Goal: Information Seeking & Learning: Learn about a topic

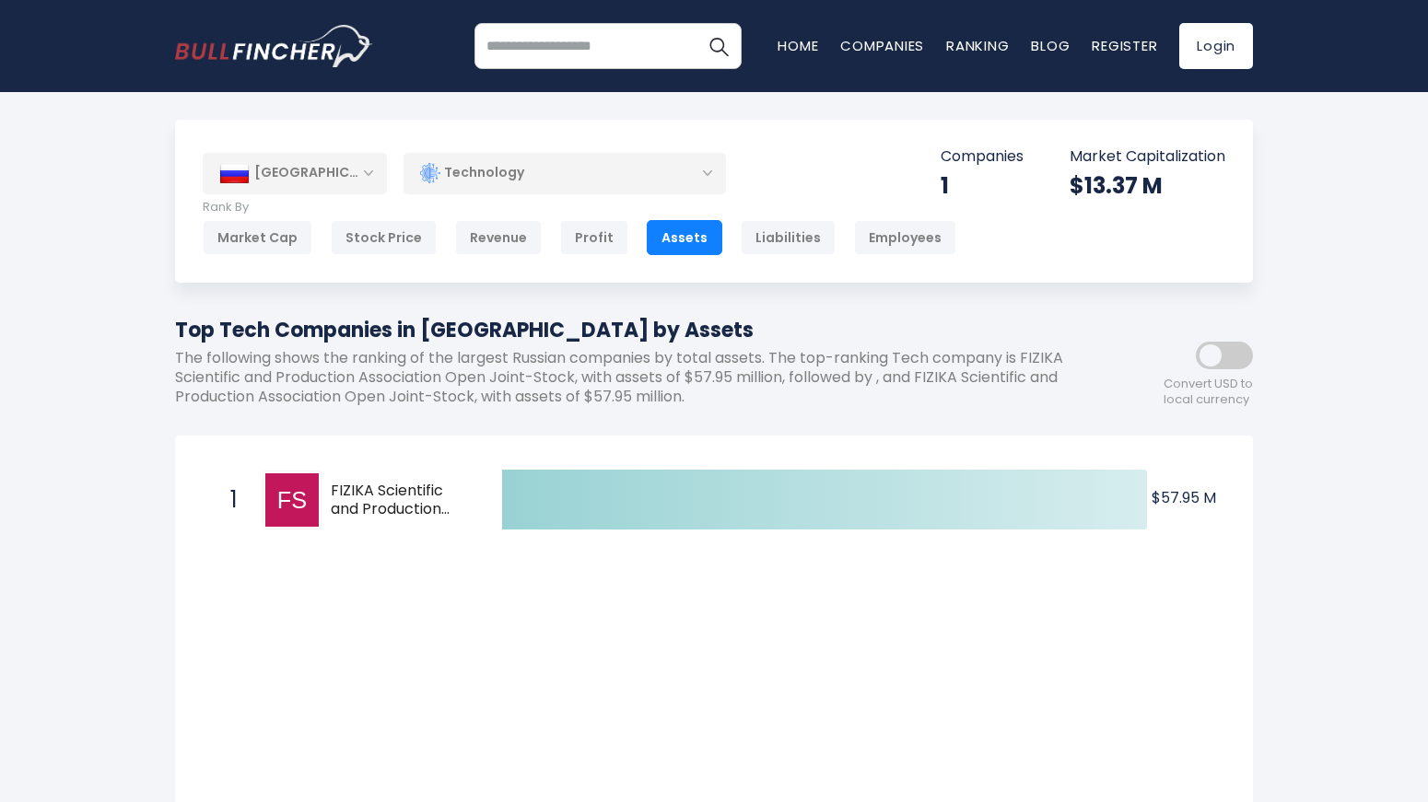
click at [579, 186] on div "Technology" at bounding box center [564, 173] width 322 height 42
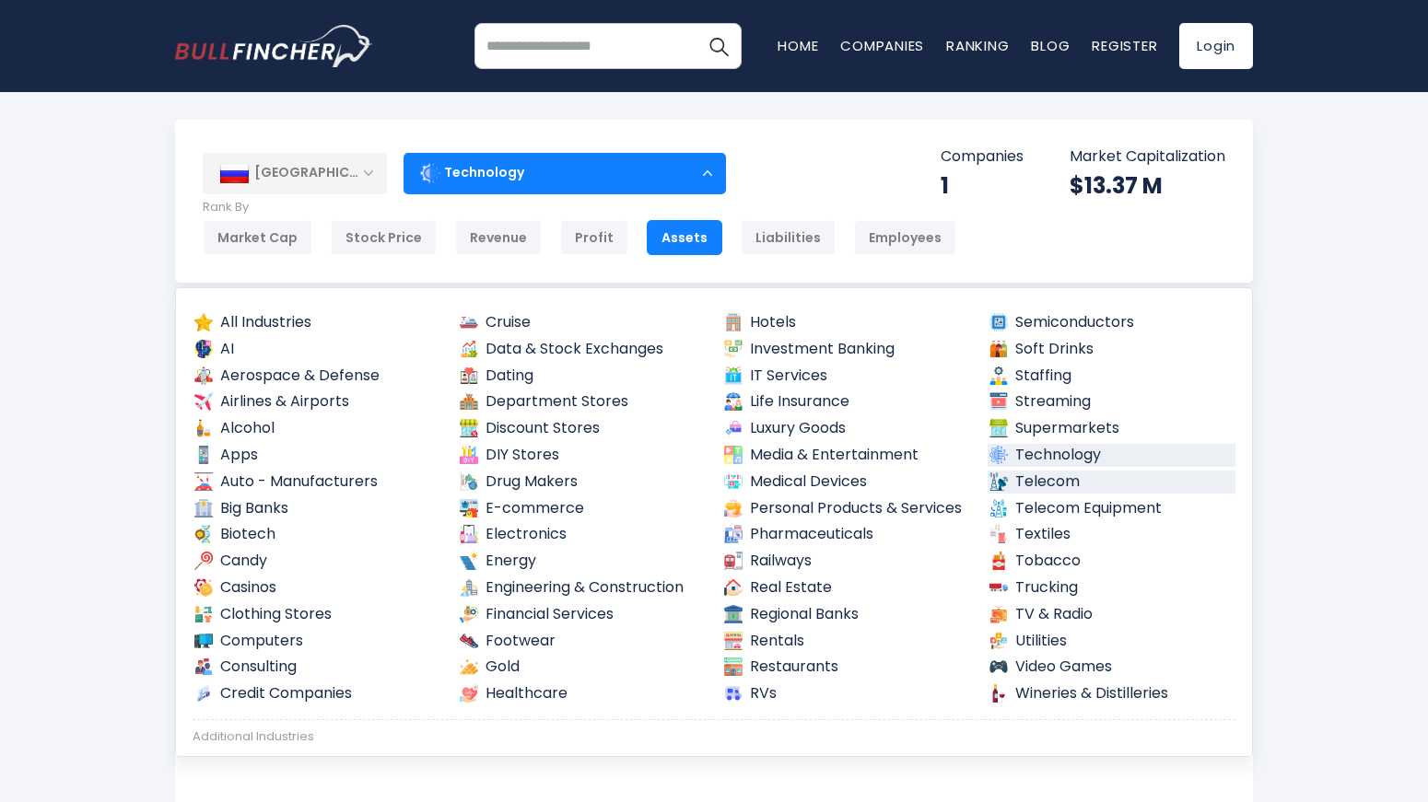
click at [1035, 483] on link "Telecom" at bounding box center [1112, 482] width 249 height 23
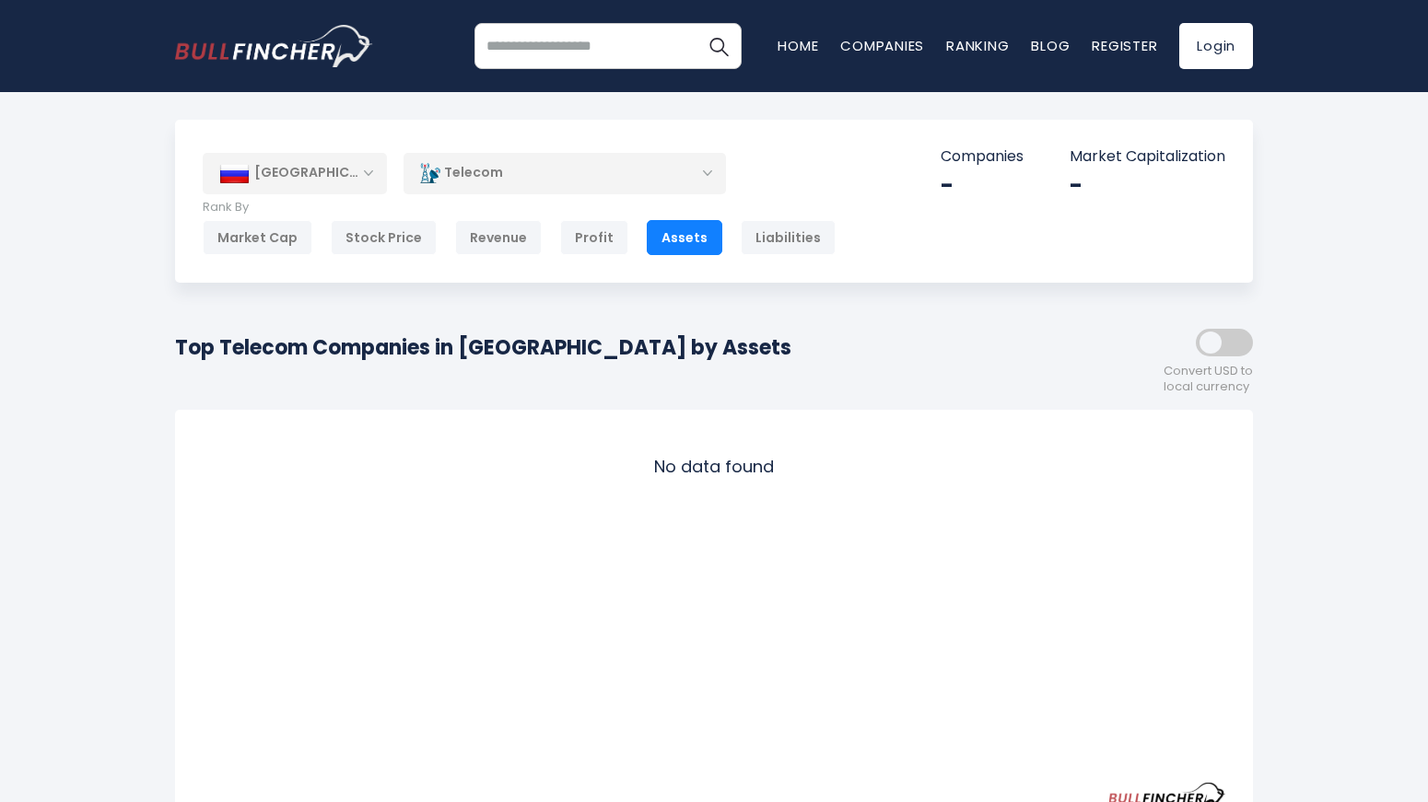
click at [657, 168] on div "Telecom" at bounding box center [564, 173] width 322 height 42
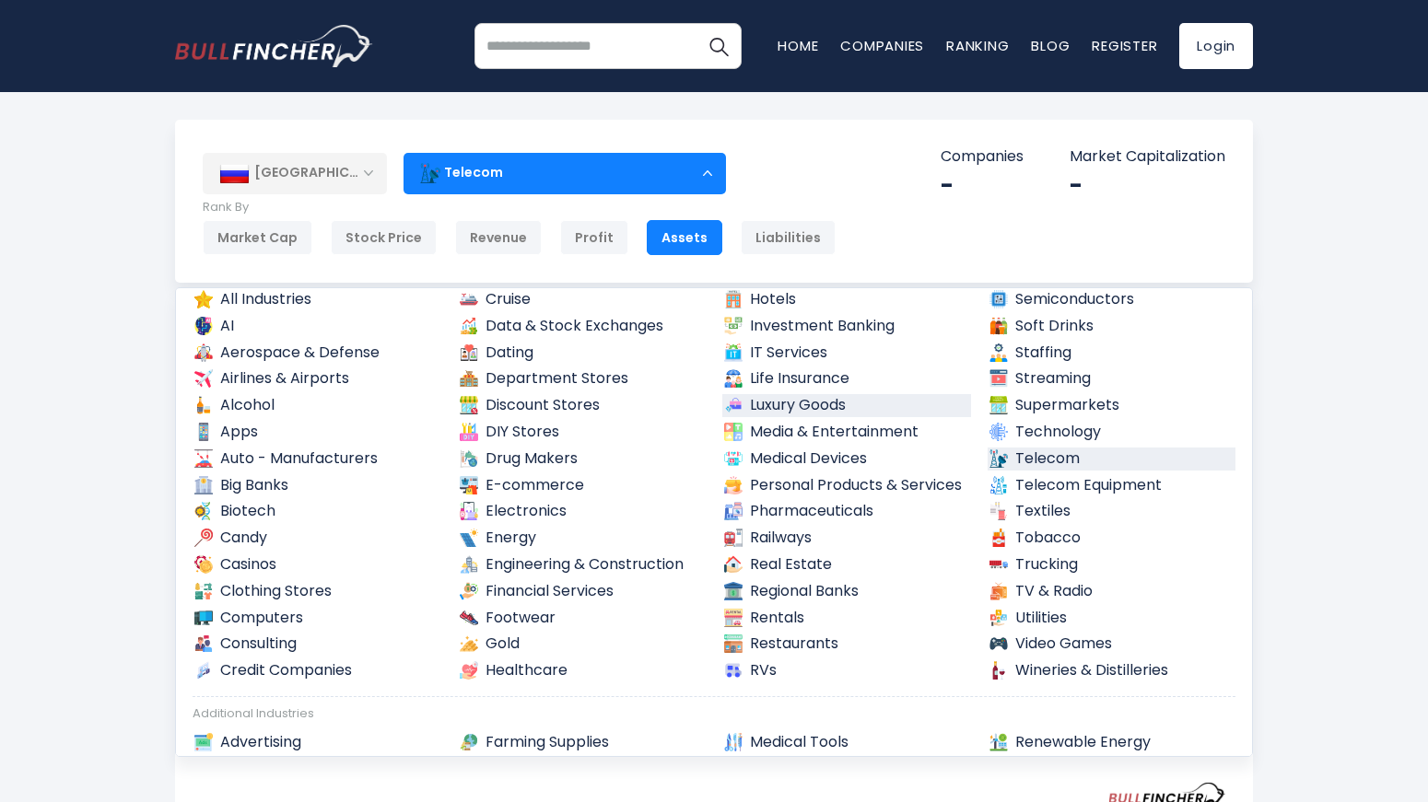
scroll to position [24, 0]
click at [1019, 304] on link "Semiconductors" at bounding box center [1112, 298] width 249 height 23
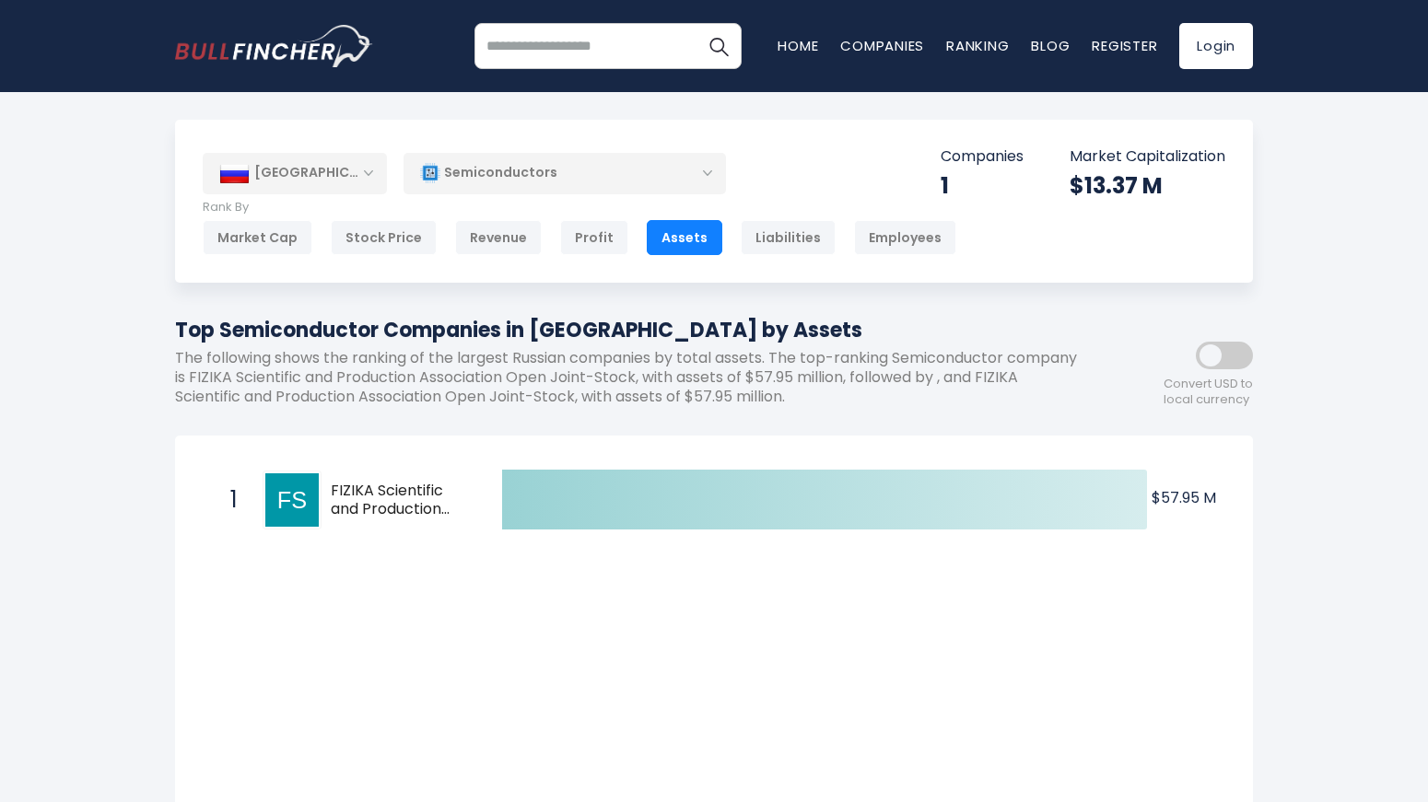
click at [599, 177] on div "Semiconductors" at bounding box center [564, 173] width 322 height 42
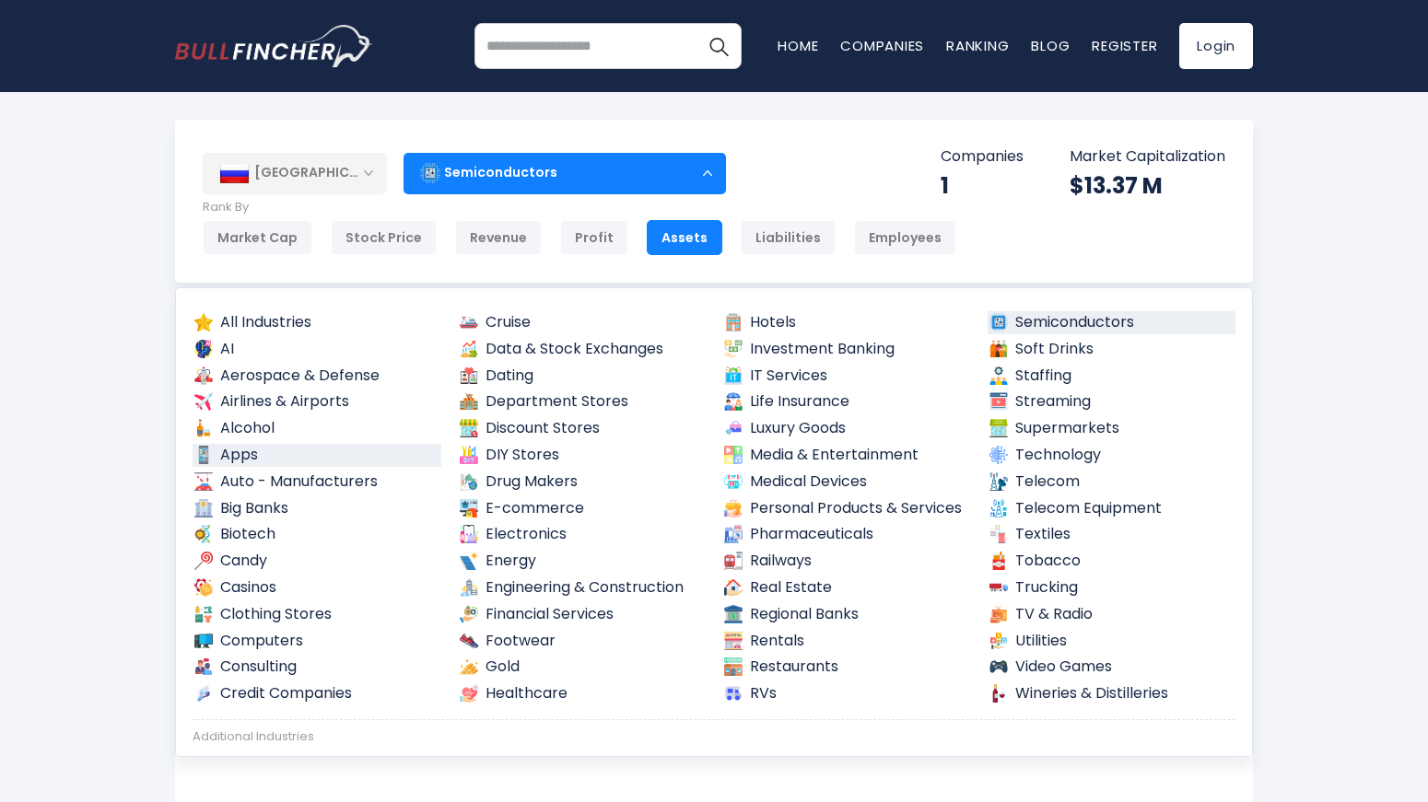
click at [243, 457] on link "Apps" at bounding box center [317, 455] width 249 height 23
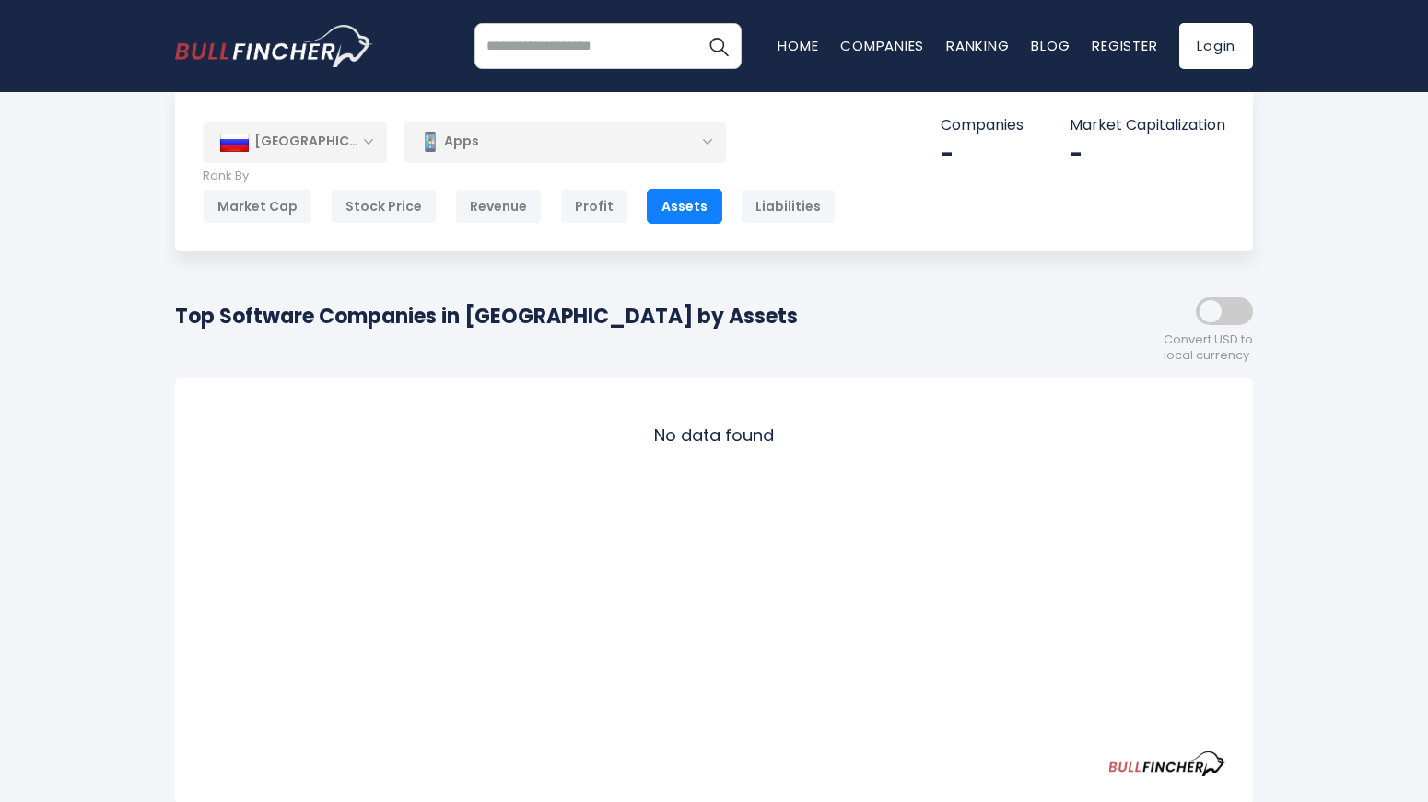
scroll to position [21, 0]
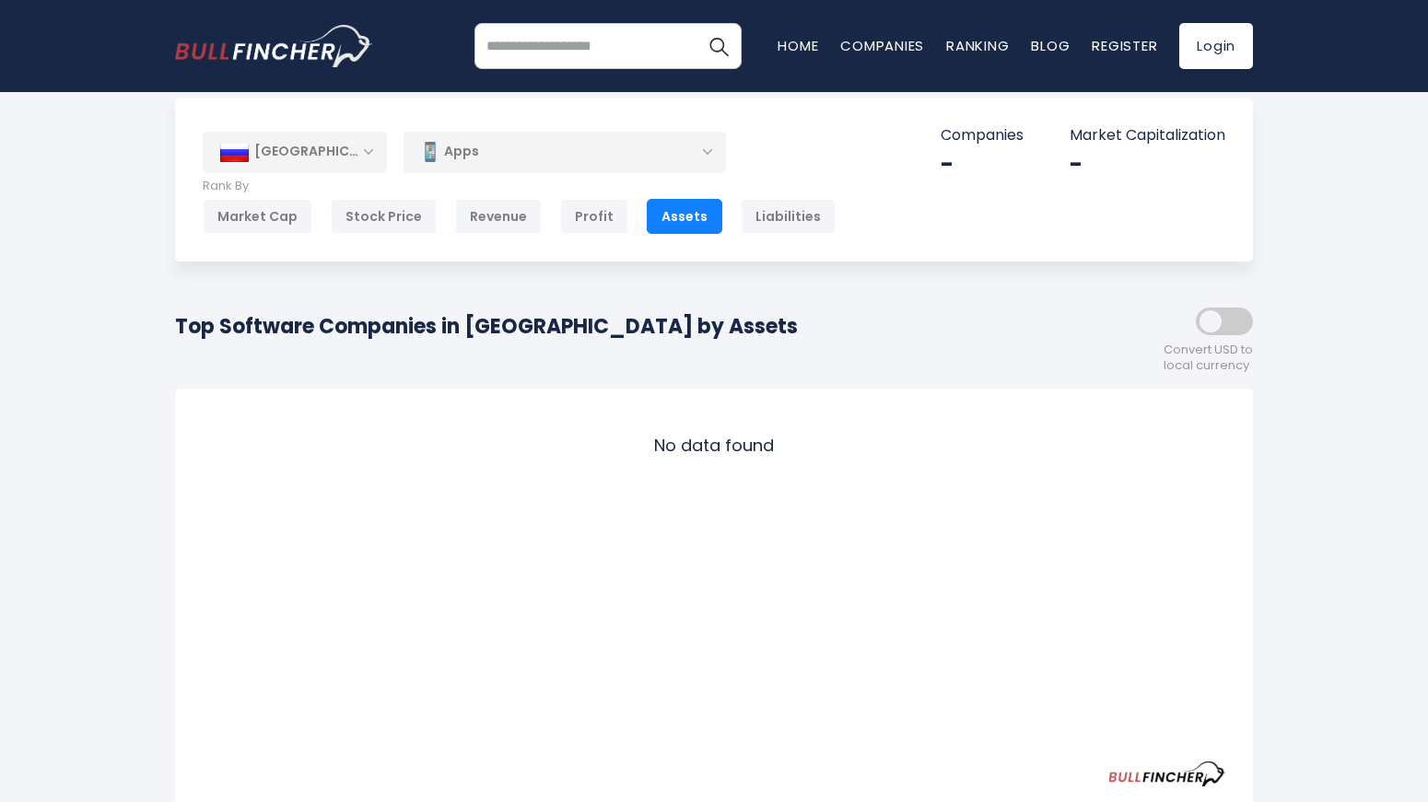
click at [529, 139] on div "Apps" at bounding box center [564, 152] width 322 height 42
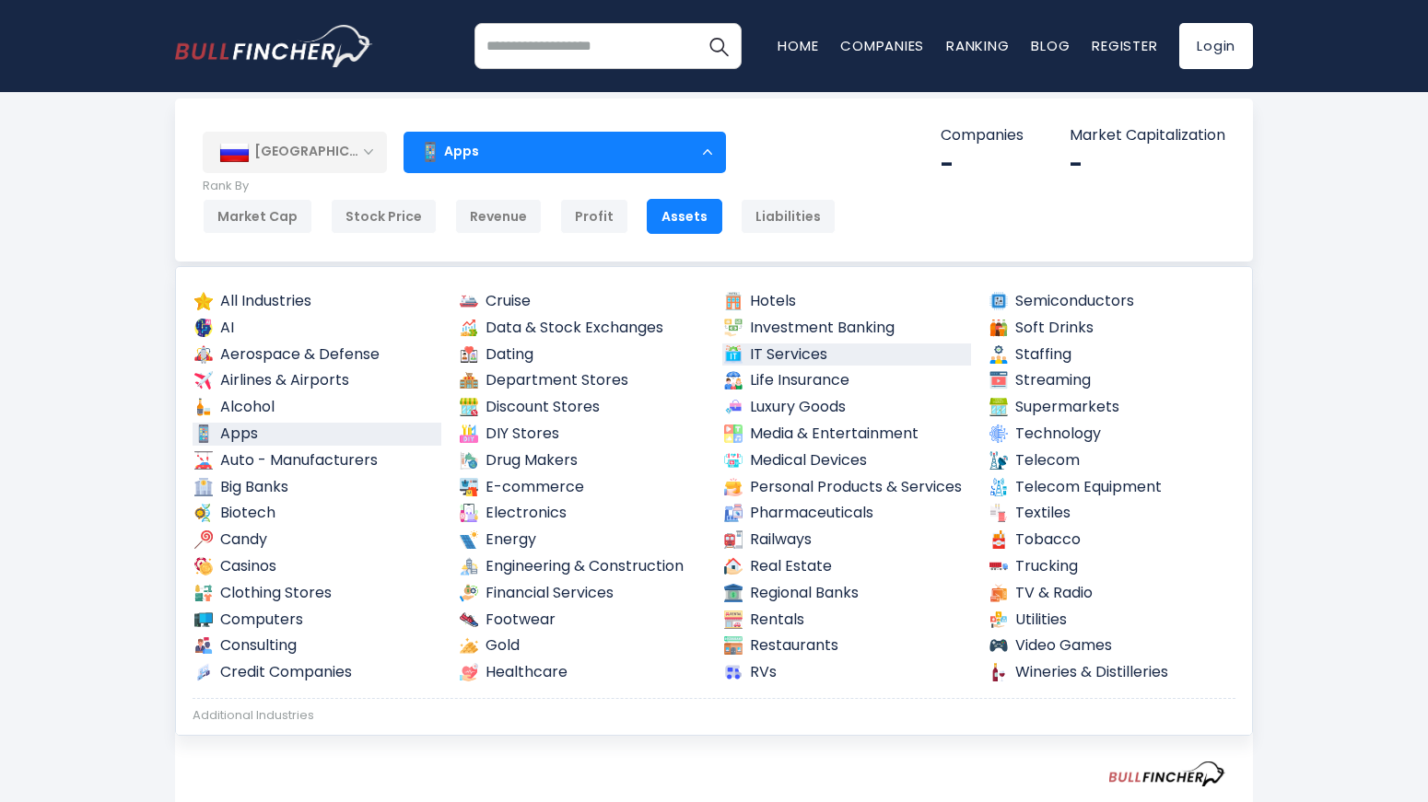
click at [772, 357] on link "IT Services" at bounding box center [846, 355] width 249 height 23
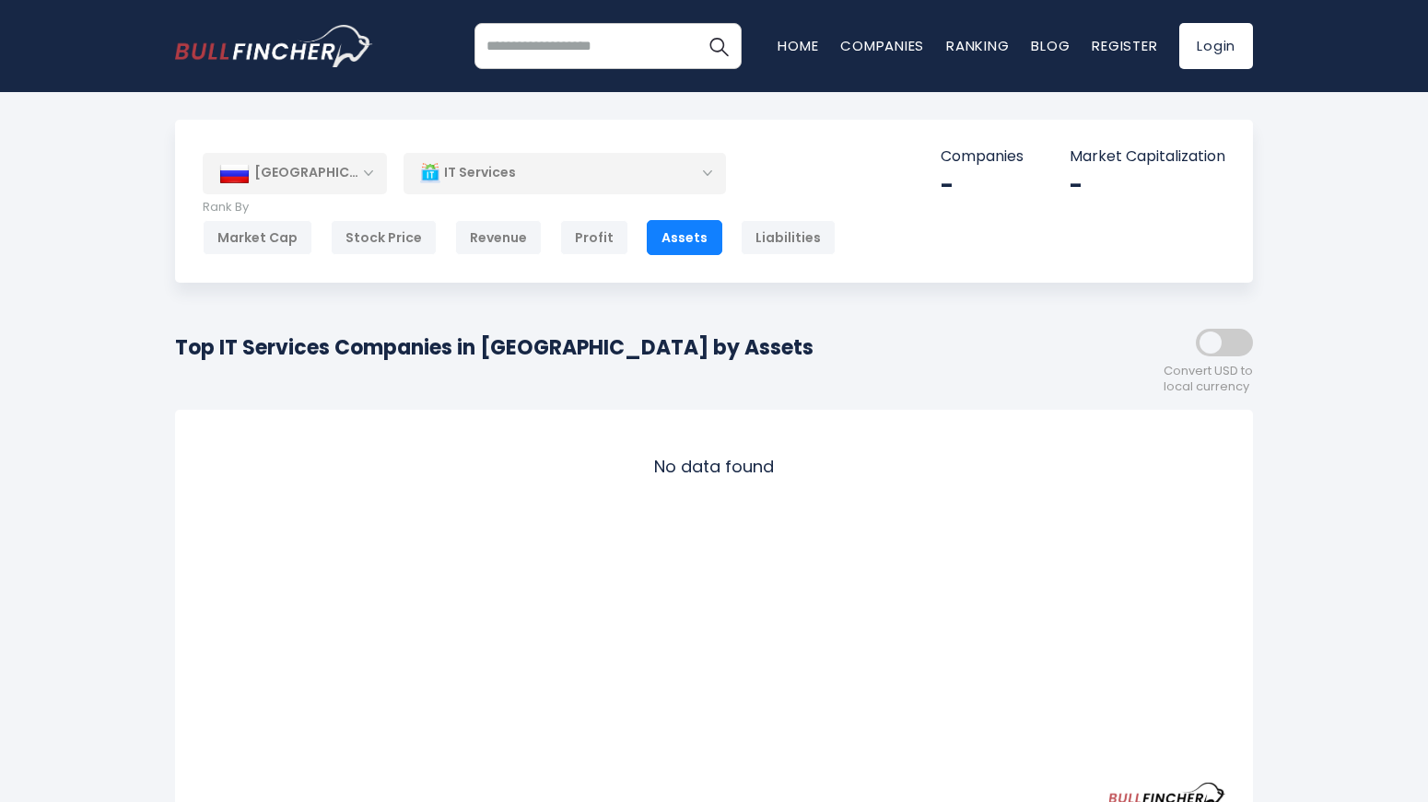
scroll to position [2, 0]
click at [622, 198] on p "Rank By" at bounding box center [519, 206] width 633 height 16
click at [622, 193] on div "[GEOGRAPHIC_DATA] Entire World 30,373 [GEOGRAPHIC_DATA] [GEOGRAPHIC_DATA] 3,966…" at bounding box center [714, 199] width 1078 height 163
click at [647, 179] on div "IT Services" at bounding box center [564, 171] width 322 height 42
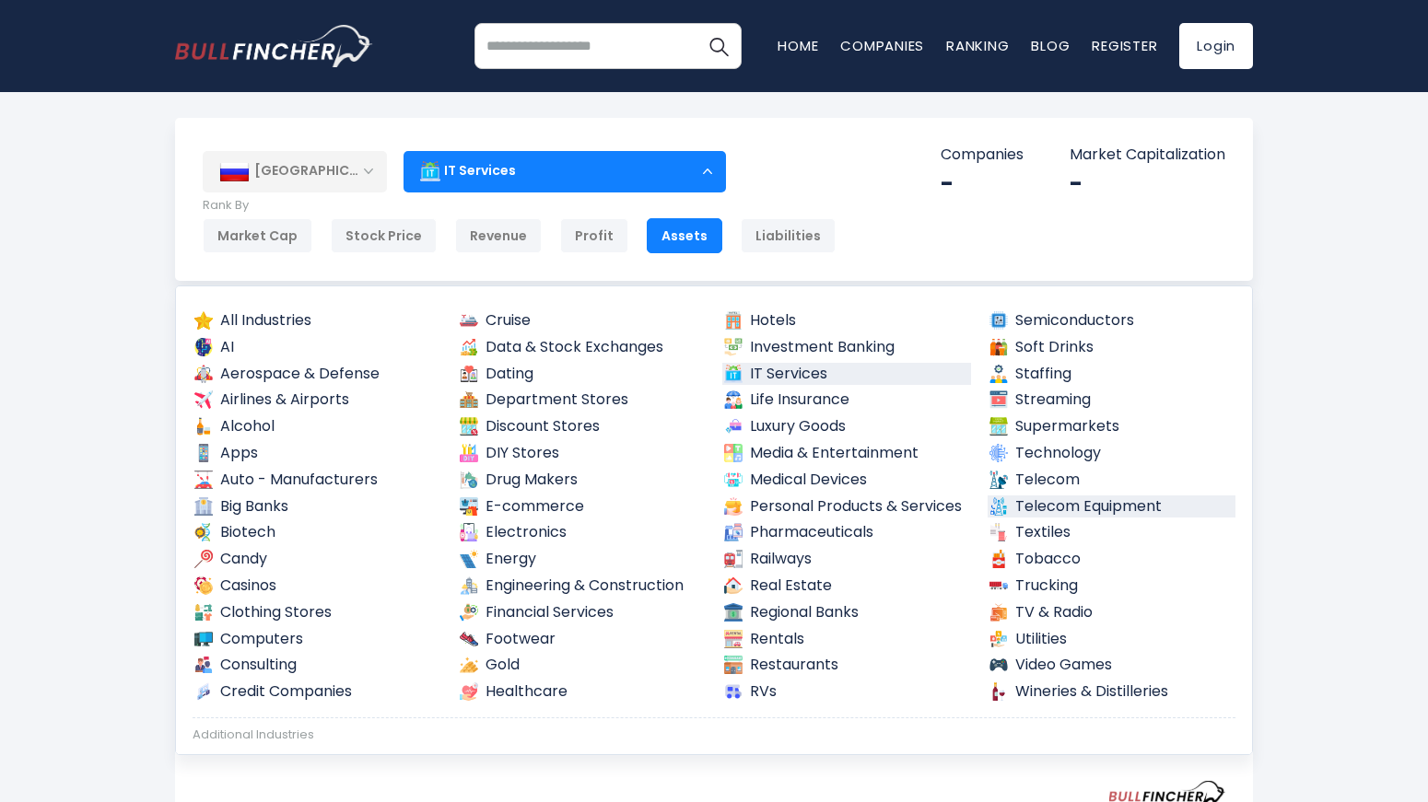
click at [1058, 509] on link "Telecom Equipment" at bounding box center [1112, 507] width 249 height 23
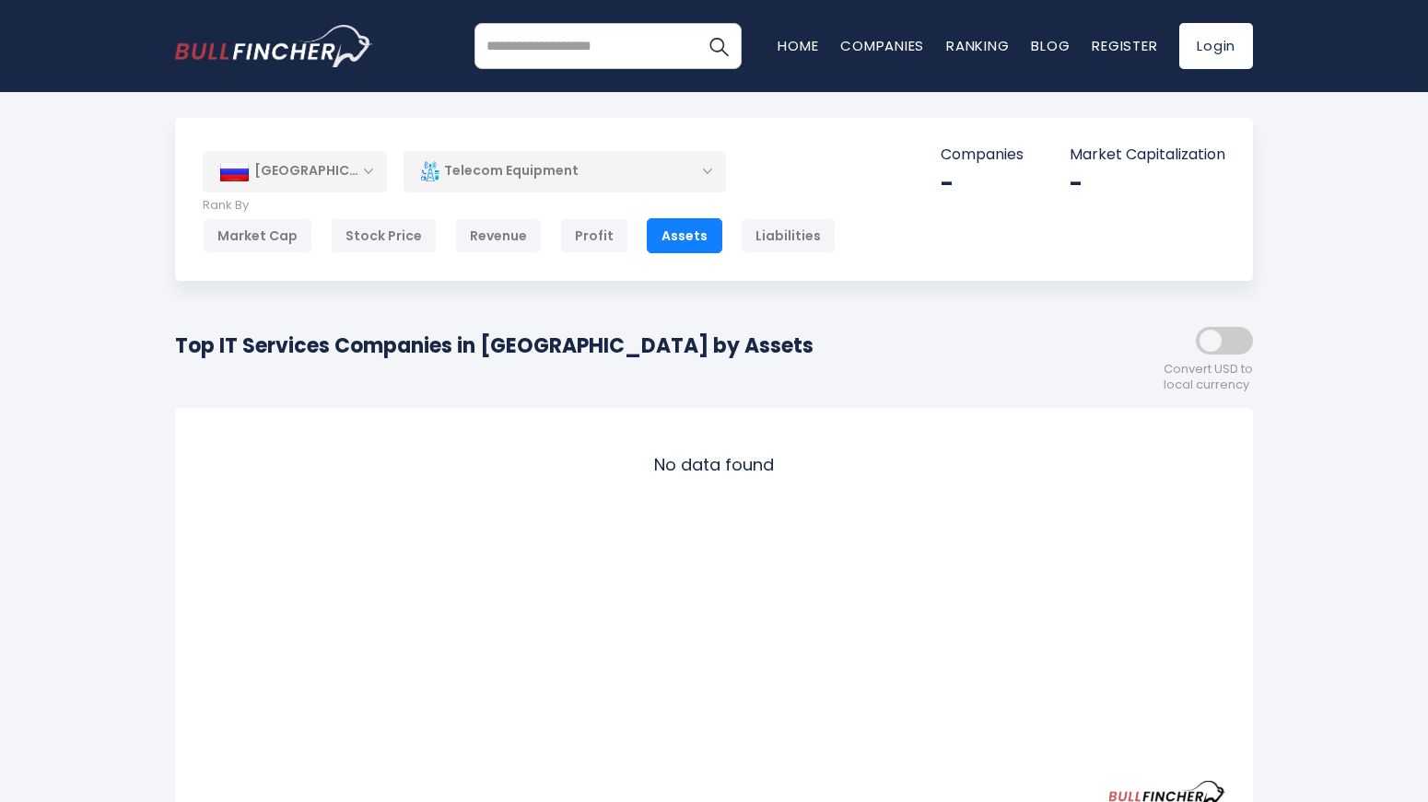
scroll to position [3, 0]
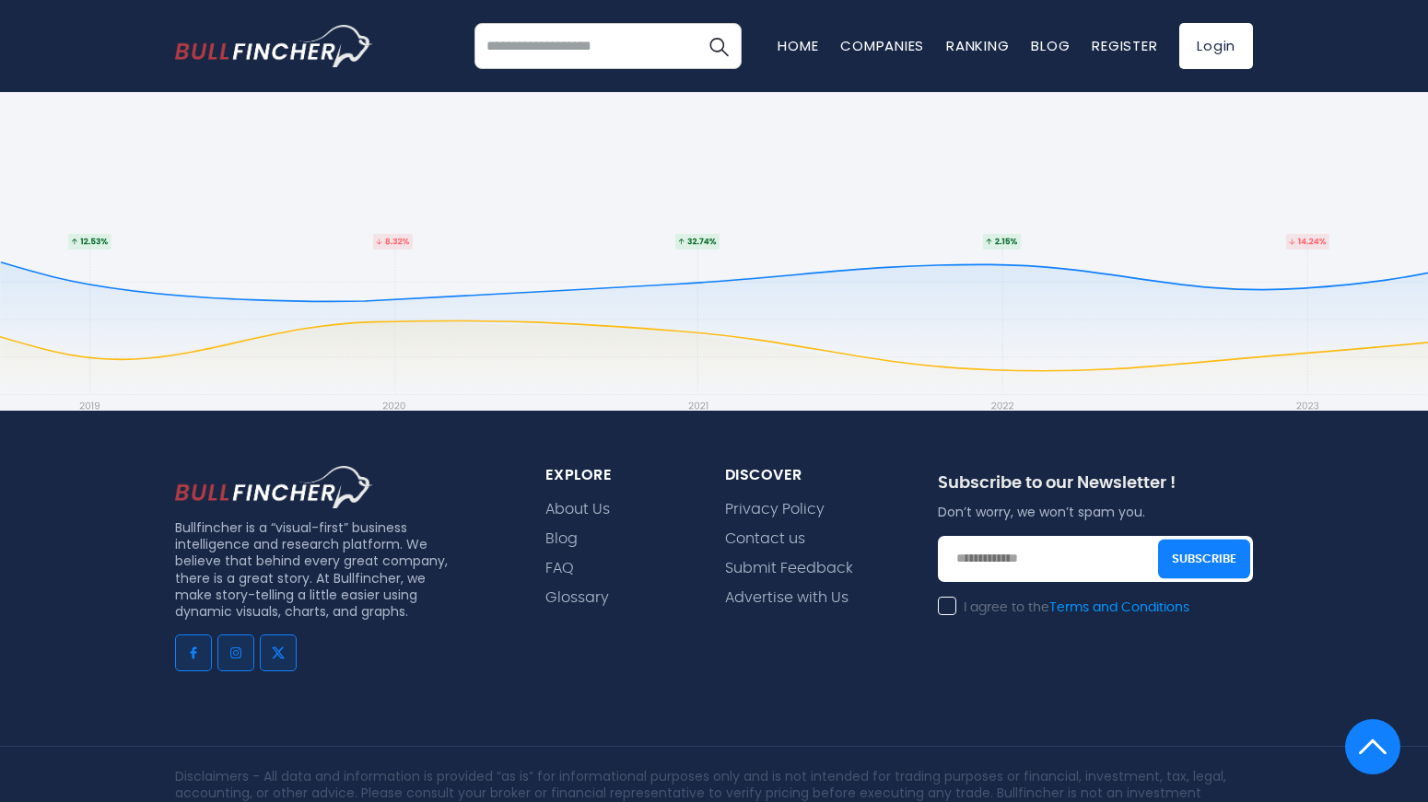
scroll to position [1161, 0]
